Goal: Entertainment & Leisure: Browse casually

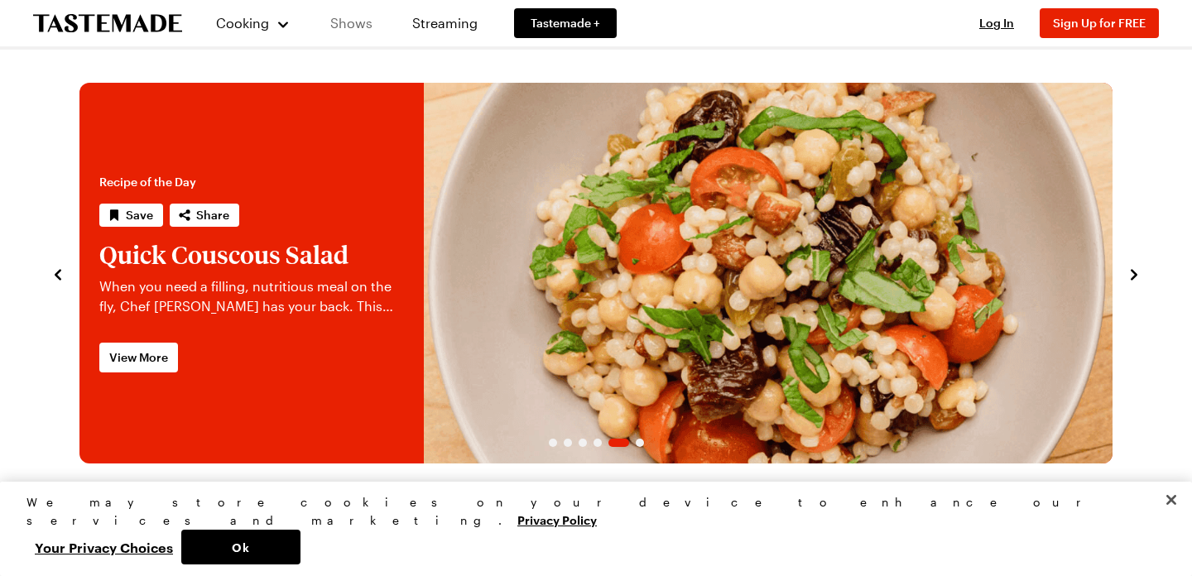
click at [348, 29] on link "Shows" at bounding box center [351, 23] width 75 height 46
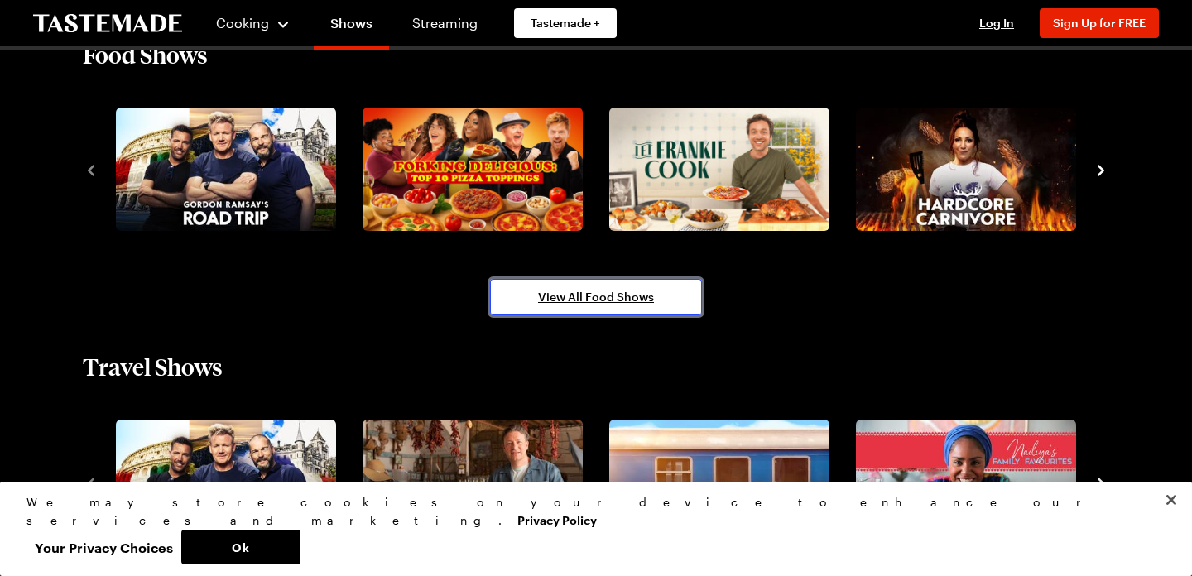
scroll to position [1540, 0]
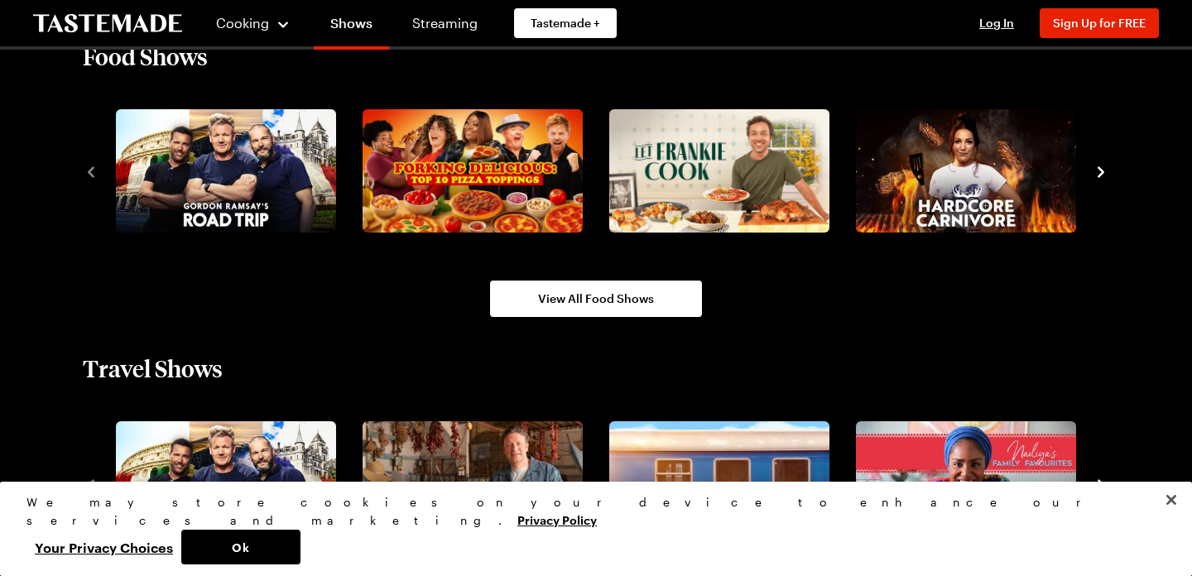
click at [902, 358] on div "Travel Shows" at bounding box center [596, 368] width 1026 height 30
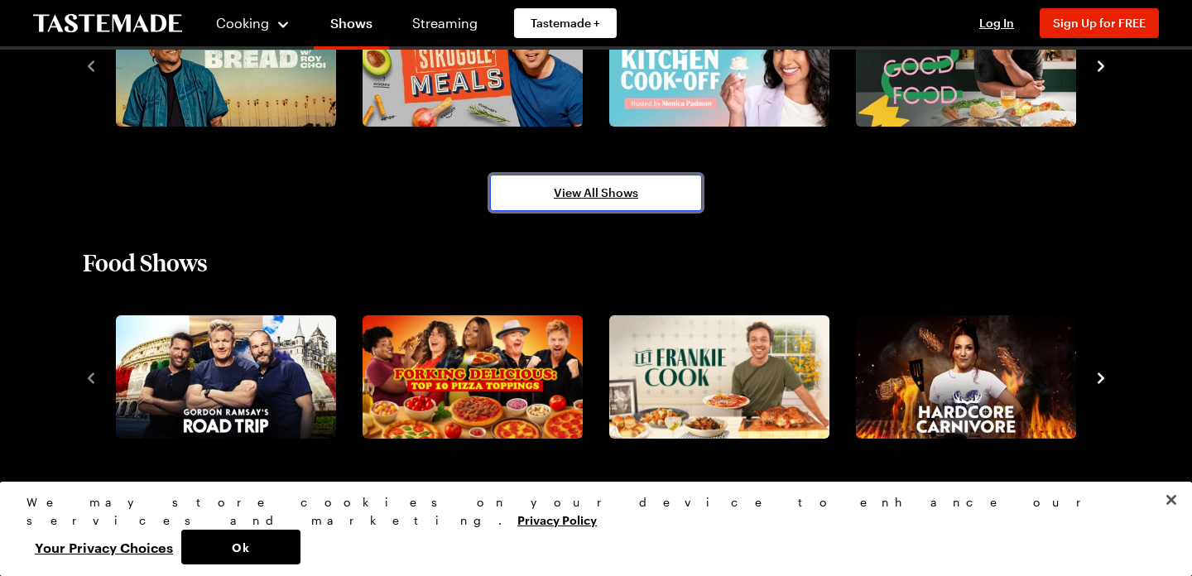
scroll to position [1353, 0]
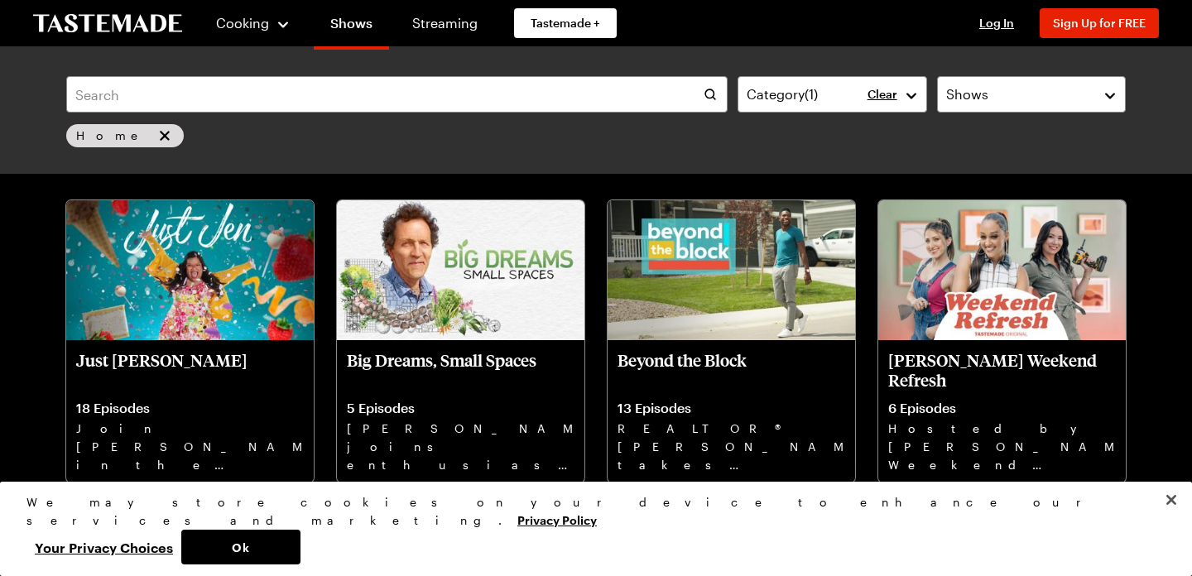
scroll to position [731, 0]
click at [1171, 518] on button "Close" at bounding box center [1171, 500] width 36 height 36
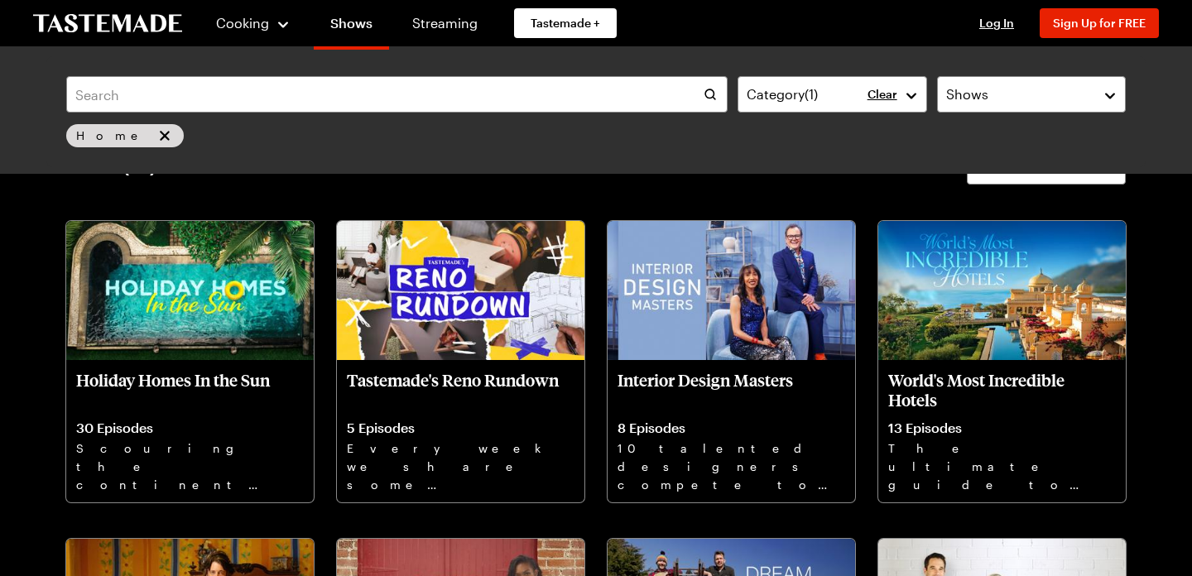
scroll to position [72, 0]
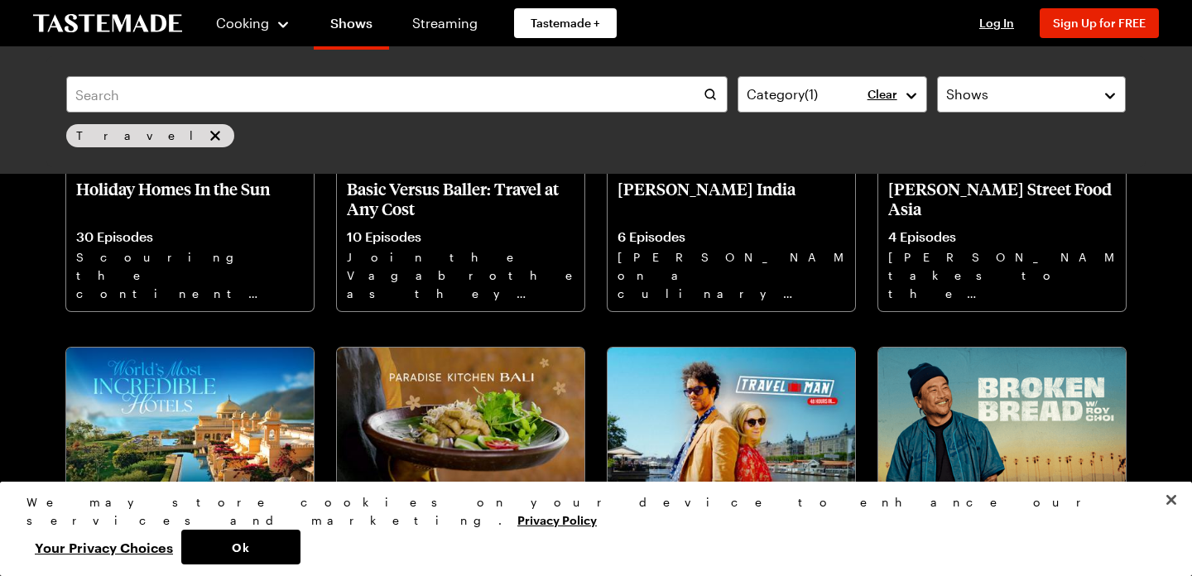
scroll to position [272, 0]
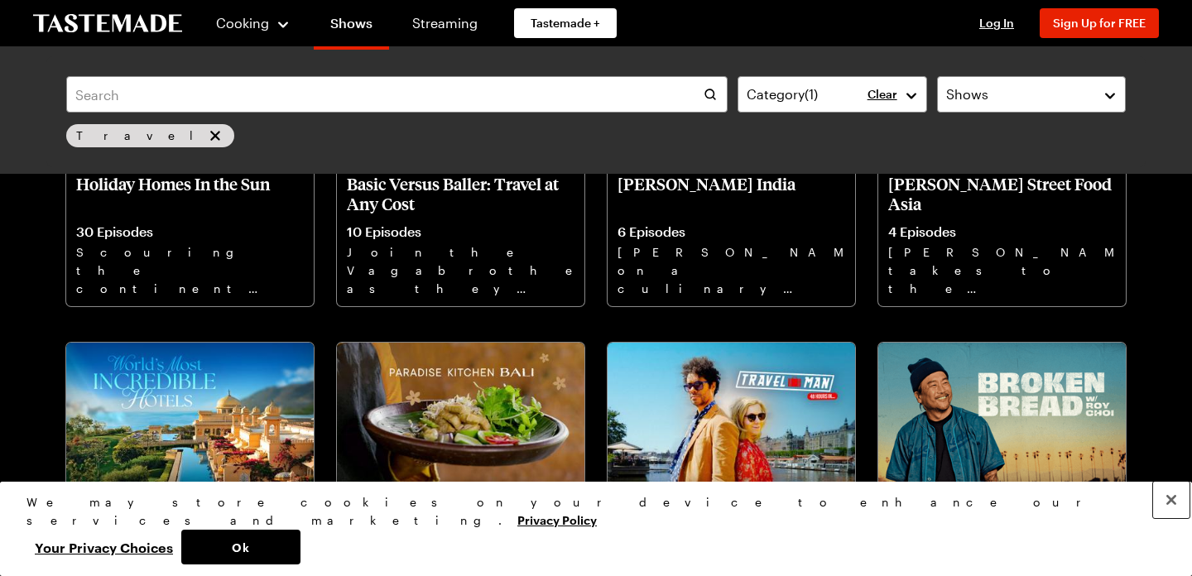
click at [1166, 518] on button "Close" at bounding box center [1171, 500] width 36 height 36
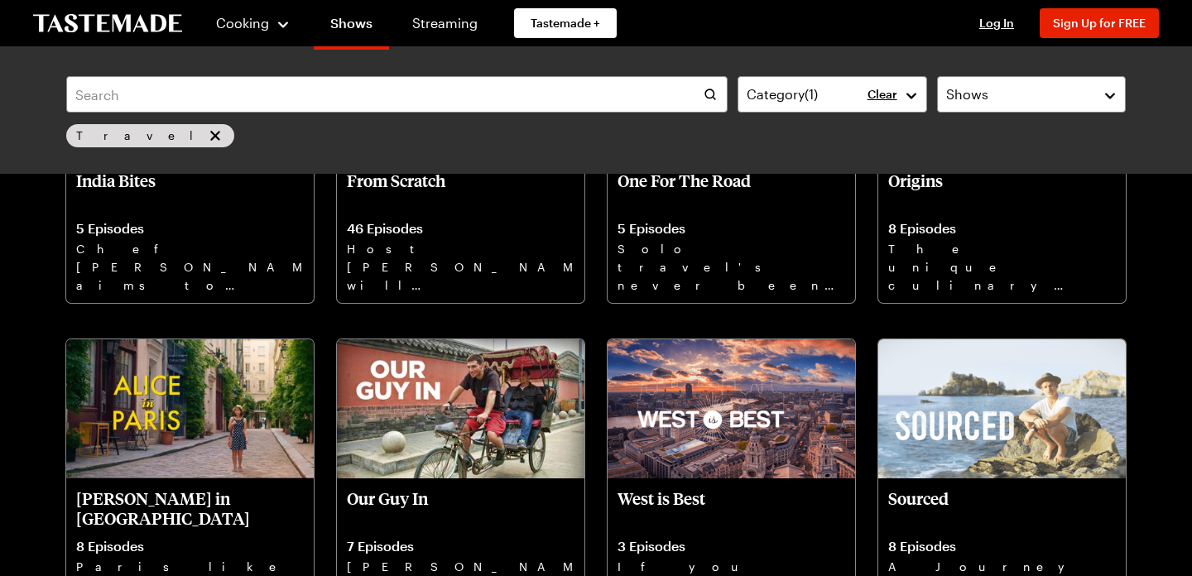
scroll to position [0, 0]
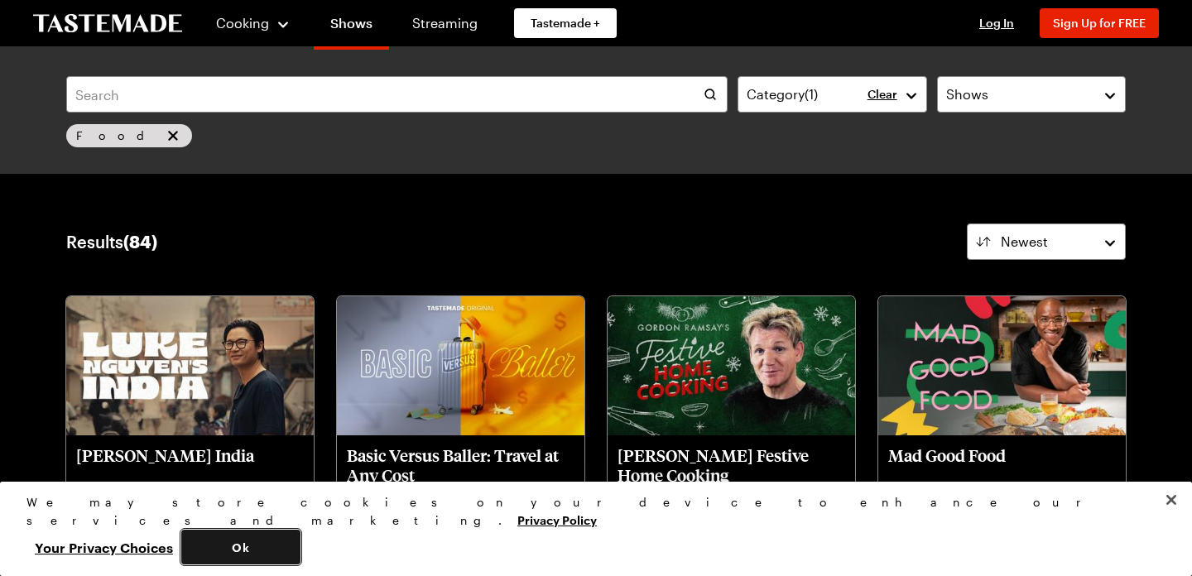
click at [300, 531] on button "Ok" at bounding box center [240, 547] width 119 height 35
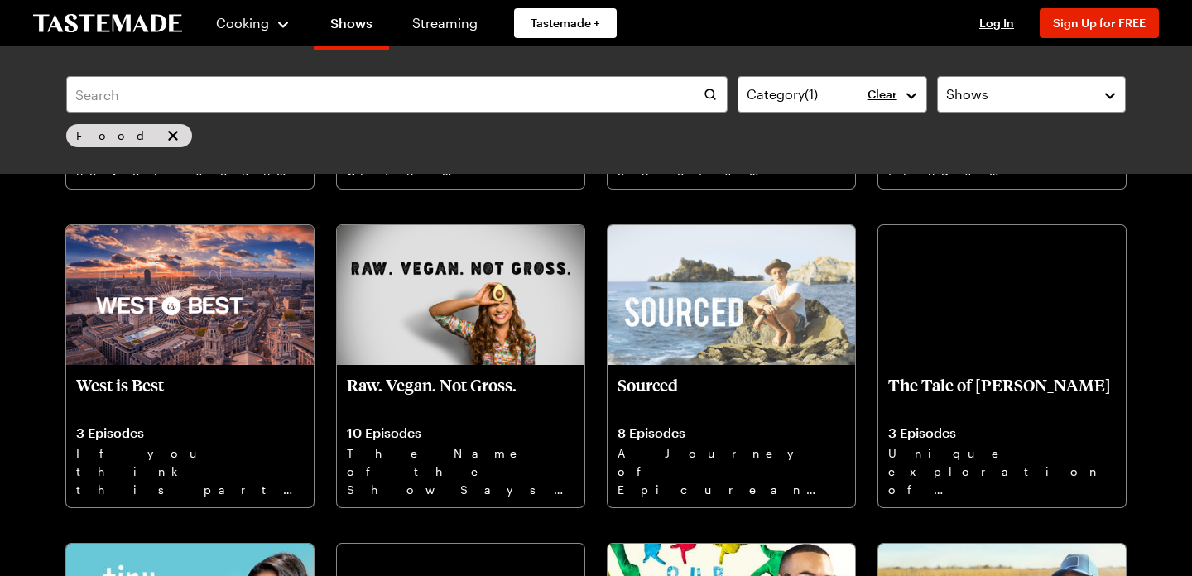
scroll to position [2295, 0]
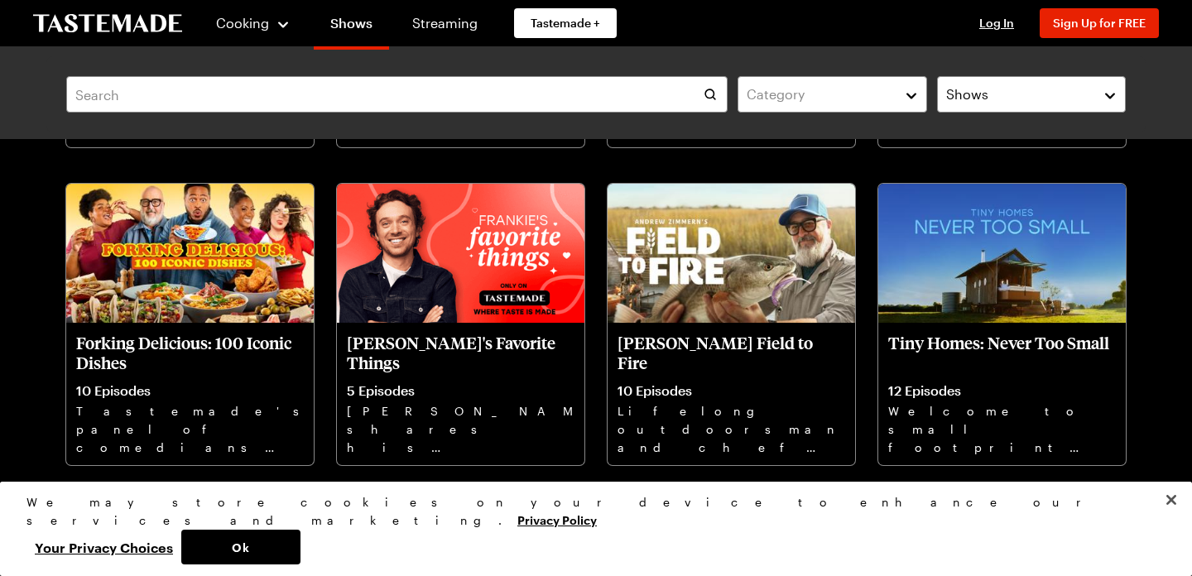
scroll to position [1039, 0]
